Goal: Task Accomplishment & Management: Manage account settings

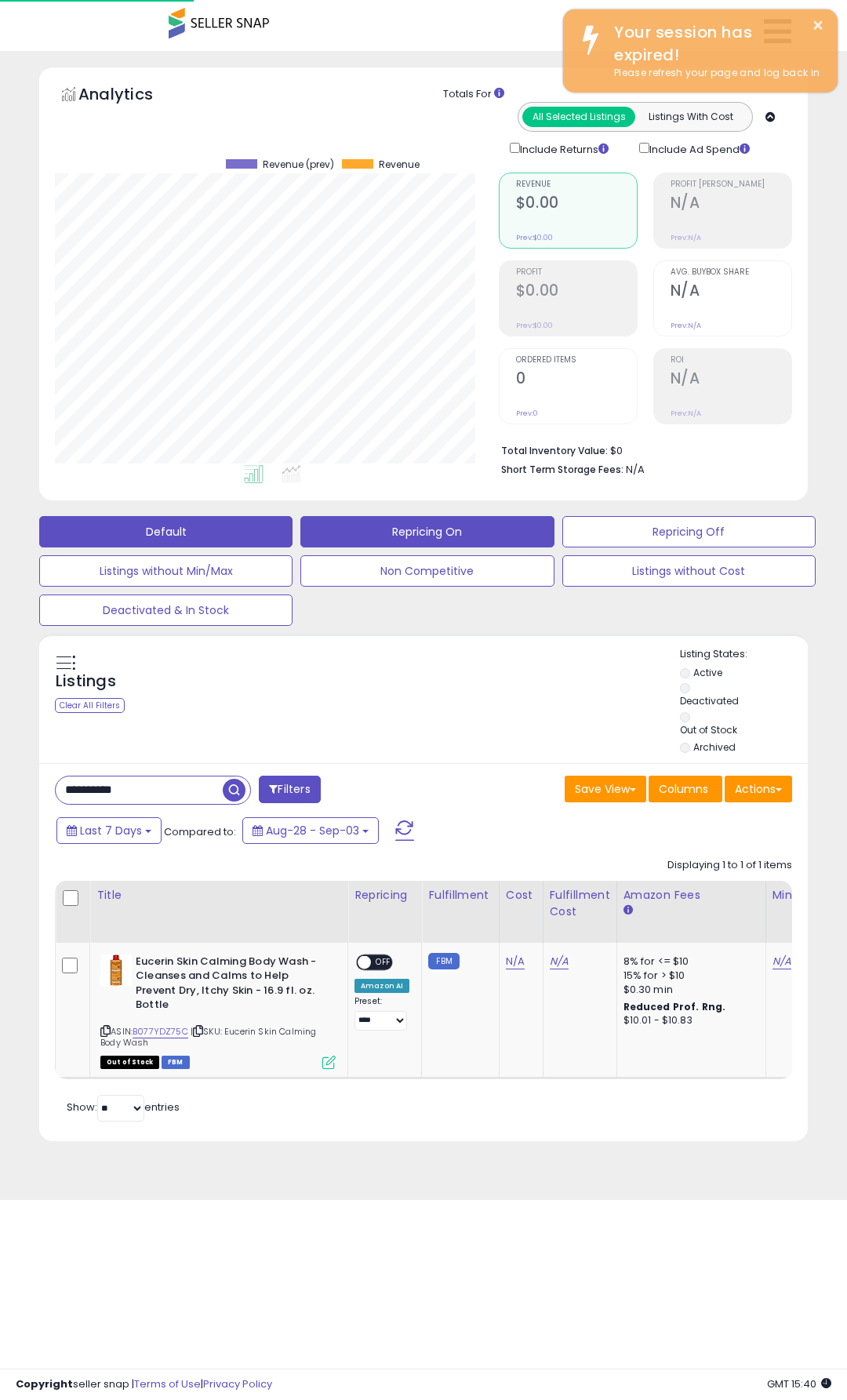
scroll to position [322, 444]
